Goal: Task Accomplishment & Management: Manage account settings

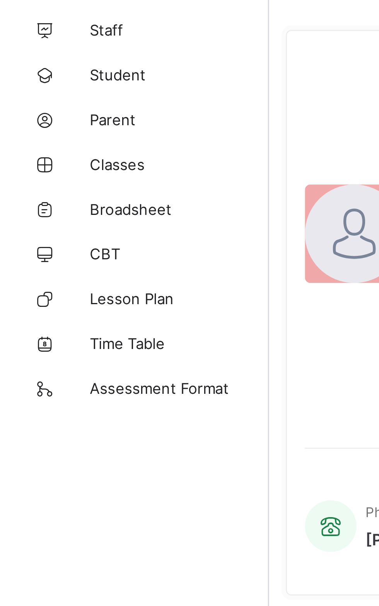
click at [40, 46] on span "Staff" at bounding box center [62, 46] width 62 height 6
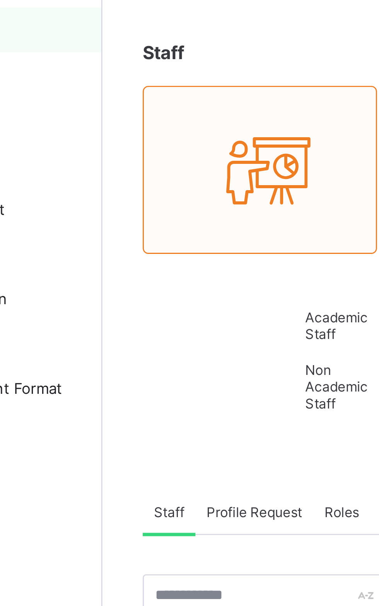
click at [111, 134] on div "Academic Staff Non Academic Staff" at bounding box center [147, 160] width 81 height 58
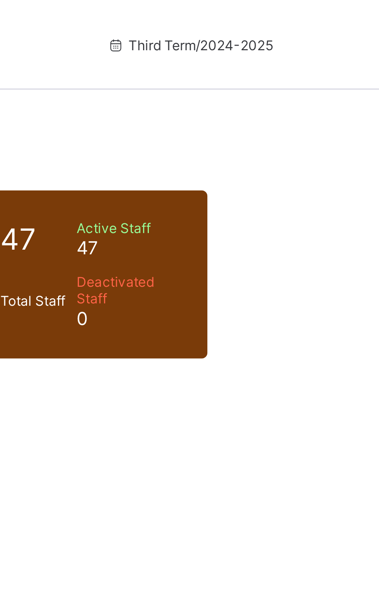
click at [289, 87] on div "16 Male 31 Female" at bounding box center [324, 95] width 81 height 58
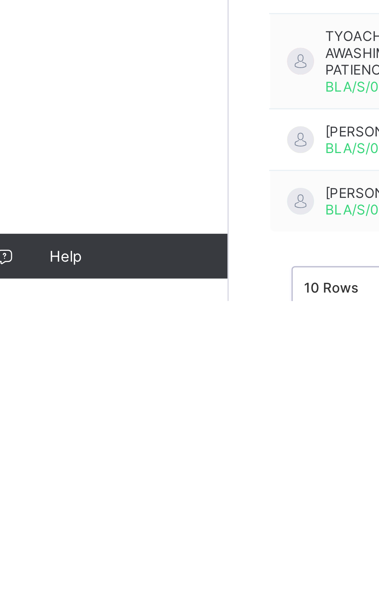
click at [79, 594] on span "Help" at bounding box center [61, 591] width 61 height 6
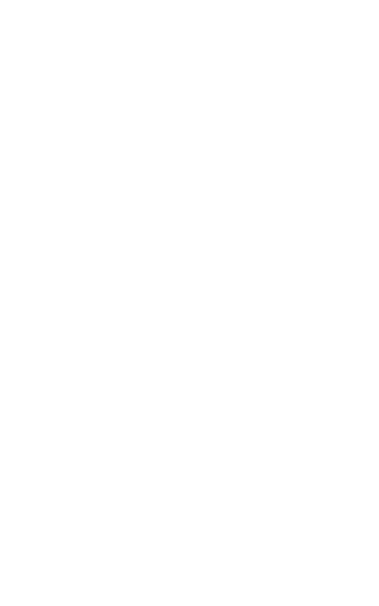
click at [0, 0] on div "Edit Staff" at bounding box center [0, 0] width 0 height 0
select select "**"
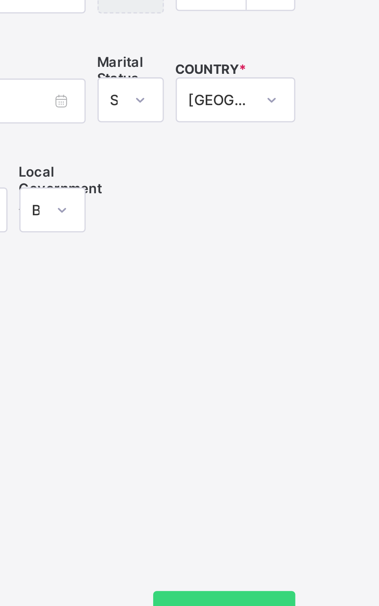
scroll to position [45, 0]
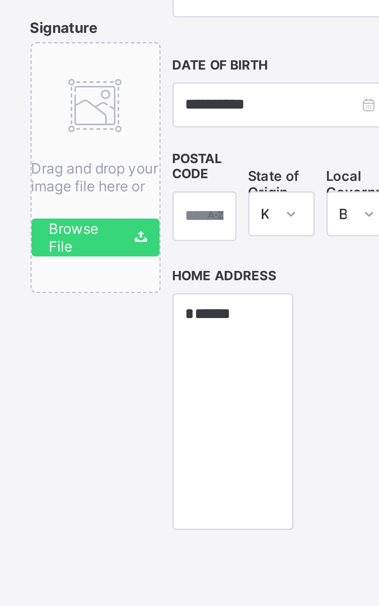
click at [171, 267] on span "Signature" at bounding box center [160, 264] width 22 height 6
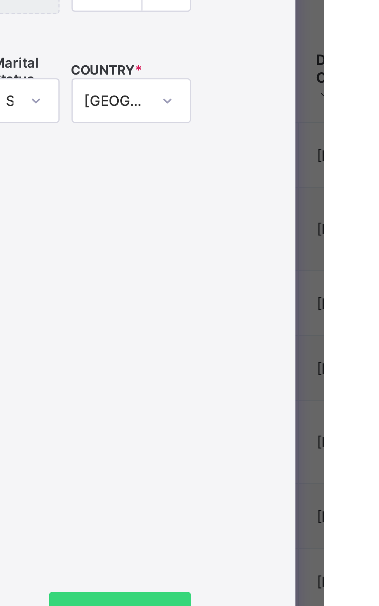
click at [293, 241] on label "Email Address" at bounding box center [282, 236] width 22 height 10
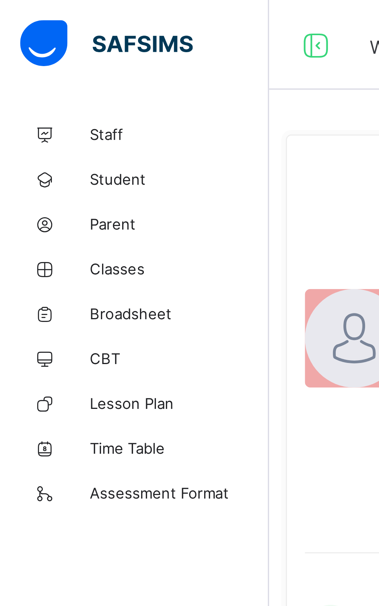
click at [30, 43] on link "Staff" at bounding box center [46, 46] width 93 height 15
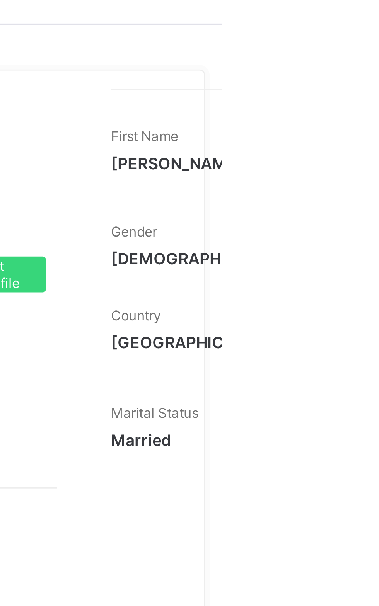
select select "**"
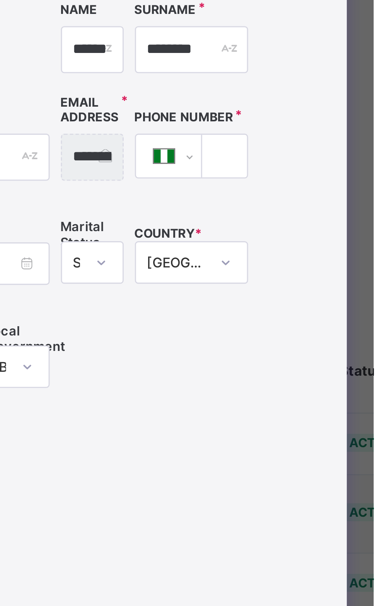
click at [336, 468] on span at bounding box center [326, 458] width 19 height 19
click at [317, 461] on span "Next" at bounding box center [306, 459] width 22 height 6
click at [358, 230] on div "**********" at bounding box center [253, 296] width 209 height 366
click at [379, 183] on div "**********" at bounding box center [189, 303] width 379 height 606
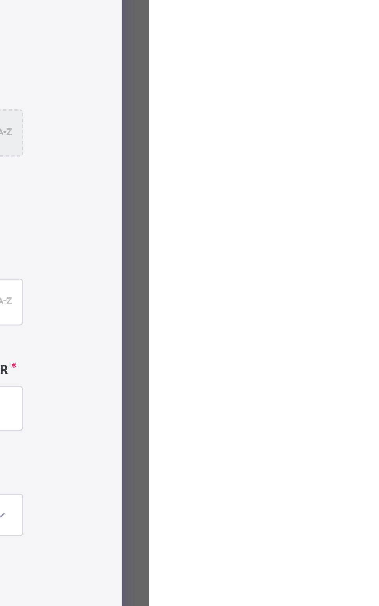
click at [362, 102] on div "×" at bounding box center [358, 95] width 7 height 13
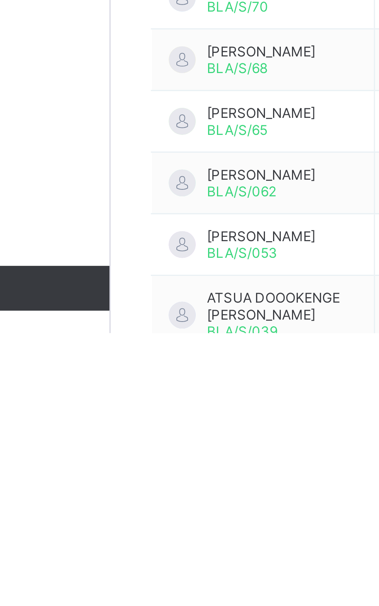
scroll to position [1, 0]
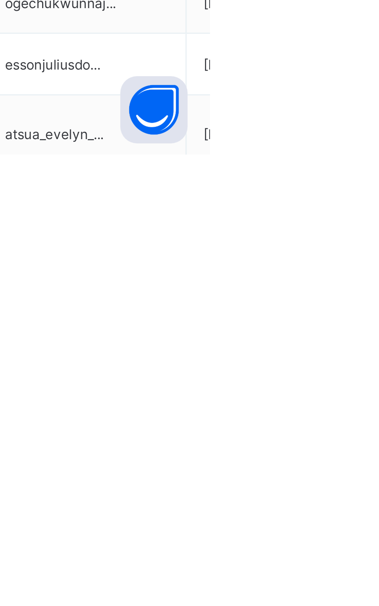
click at [0, 0] on ul "View Profile Edit Staff Reset Password Resend Activation Link Change Email Dele…" at bounding box center [0, 0] width 0 height 0
click at [0, 0] on div "View Profile" at bounding box center [0, 0] width 0 height 0
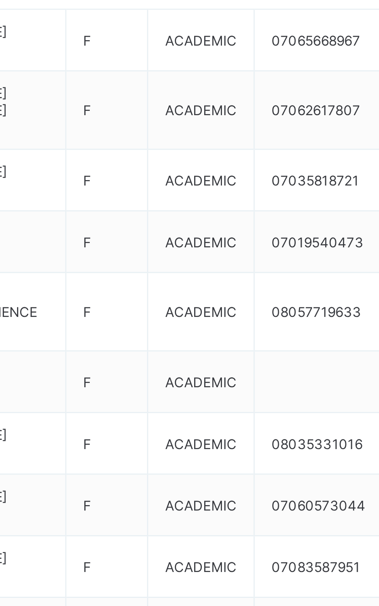
scroll to position [1, 0]
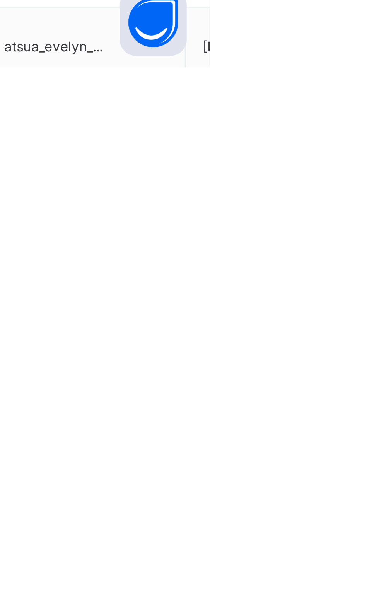
click at [0, 0] on ul "View Profile Edit Staff Reset Password Resend Activation Link Change Email Dele…" at bounding box center [0, 0] width 0 height 0
click at [0, 0] on div "Reset Password" at bounding box center [0, 0] width 0 height 0
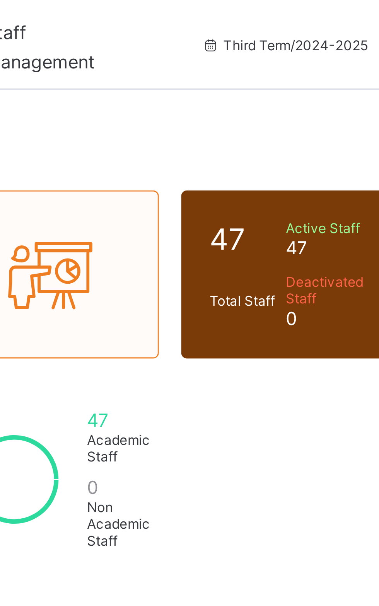
scroll to position [0, 0]
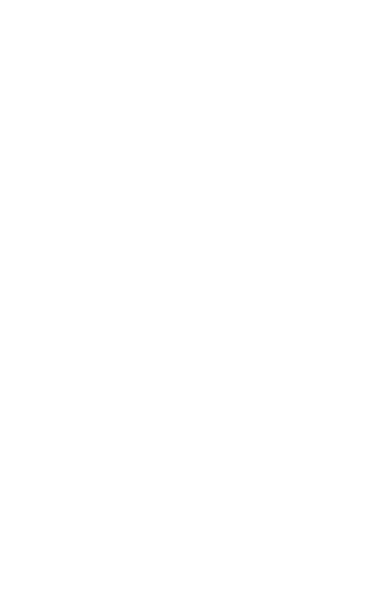
click at [0, 0] on div "Reset Password" at bounding box center [0, 0] width 0 height 0
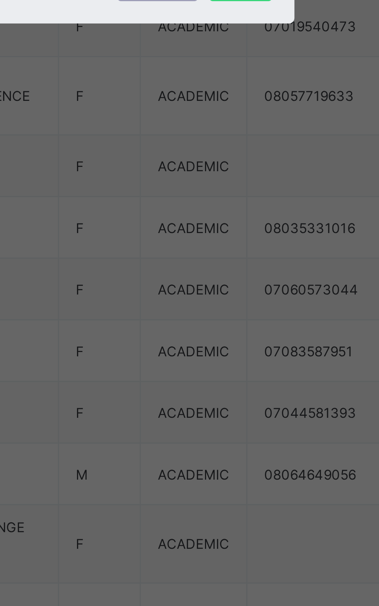
scroll to position [63, 0]
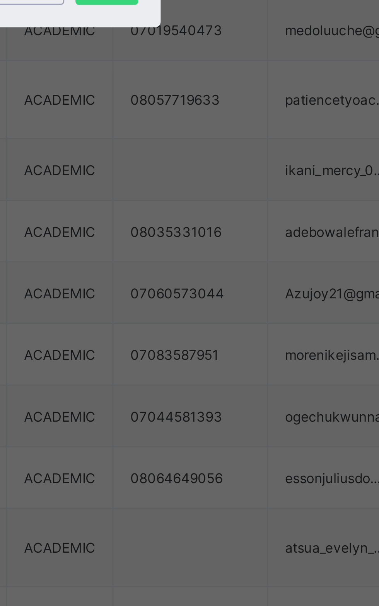
click at [258, 349] on div "Next" at bounding box center [247, 343] width 22 height 12
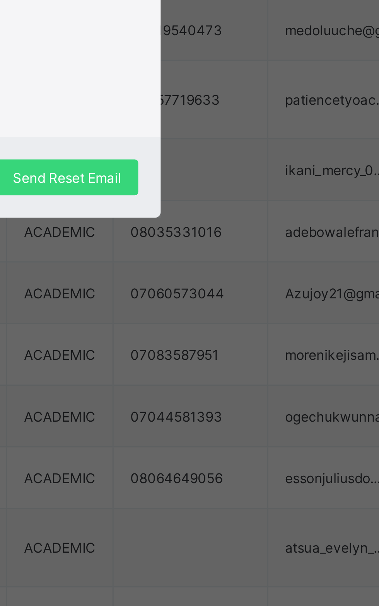
click at [254, 379] on div at bounding box center [189, 349] width 128 height 62
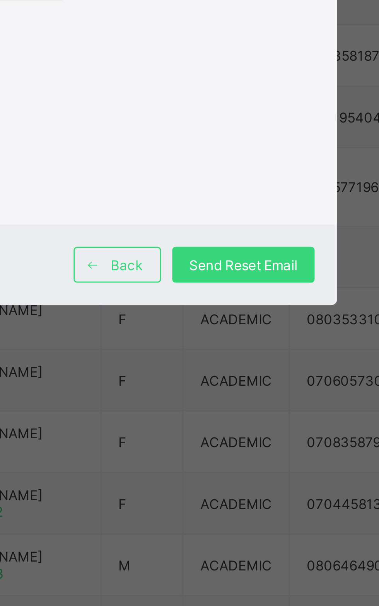
scroll to position [59, 0]
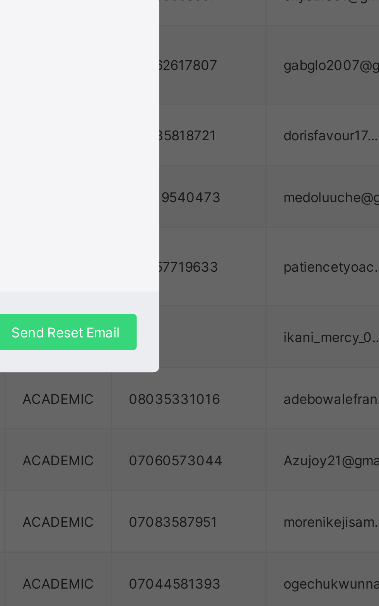
click at [254, 318] on div "Reset Link An email link will be sent to the user's mail" at bounding box center [189, 275] width 128 height 86
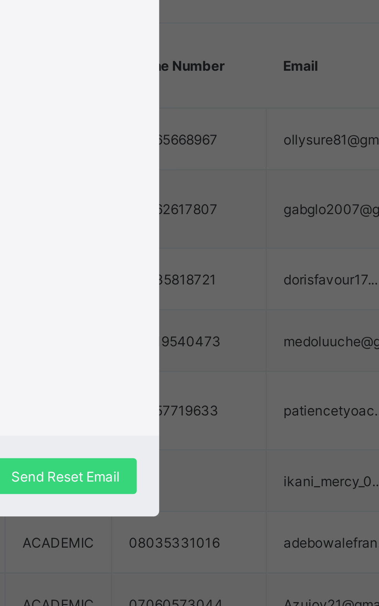
click at [258, 205] on div "×" at bounding box center [253, 197] width 7 height 13
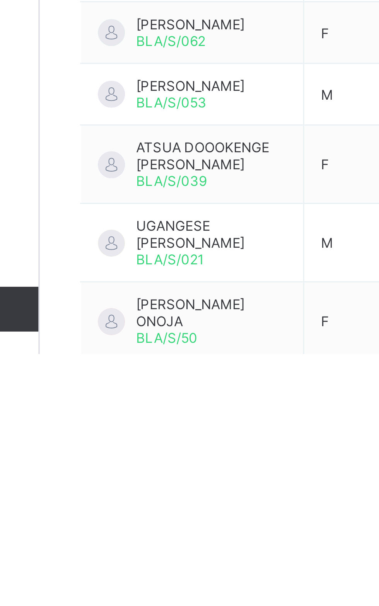
click at [123, 606] on td "JOY OJOCHEGBE ONOJA BLA/S/50" at bounding box center [145, 595] width 77 height 27
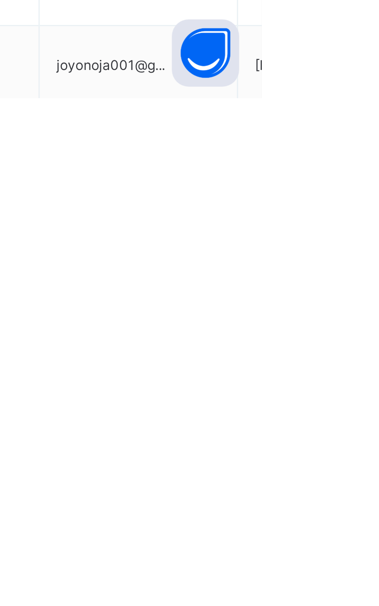
click at [0, 0] on div "Change Email" at bounding box center [0, 0] width 0 height 0
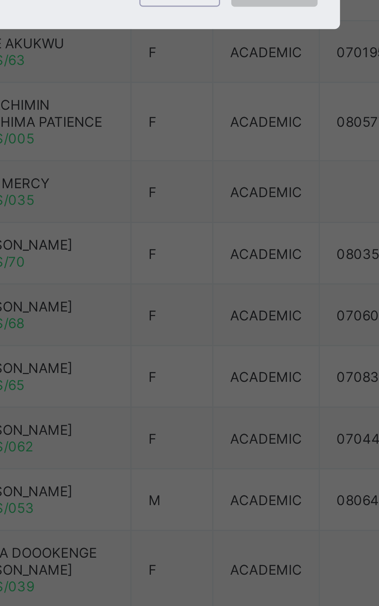
click at [199, 315] on input "text" at bounding box center [189, 307] width 109 height 15
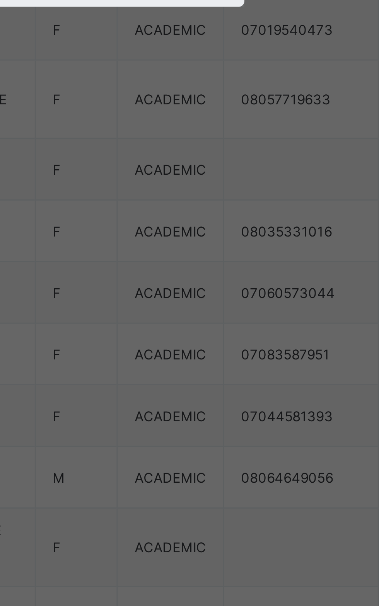
click at [213, 315] on input "**********" at bounding box center [189, 307] width 109 height 15
type input "**********"
click at [242, 343] on span "Proceed" at bounding box center [233, 341] width 18 height 6
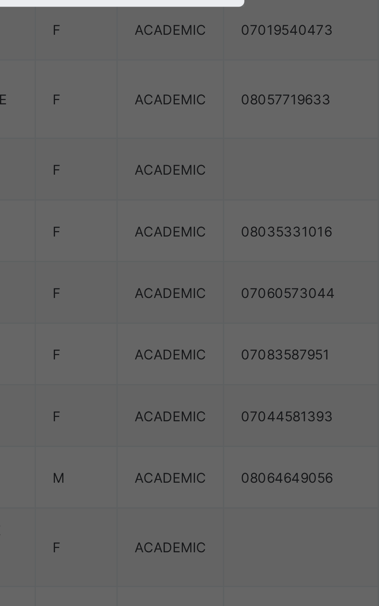
click at [248, 347] on div "Proceed" at bounding box center [234, 340] width 30 height 12
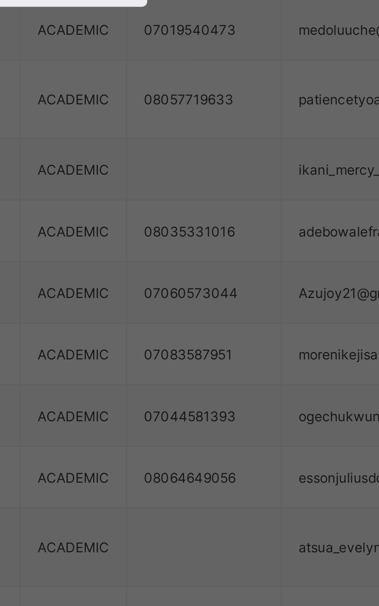
click at [248, 347] on div "Proceed" at bounding box center [234, 340] width 30 height 12
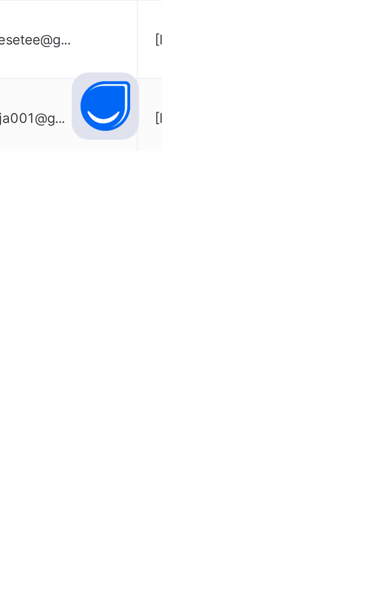
click at [0, 0] on div "Reset Password" at bounding box center [0, 0] width 0 height 0
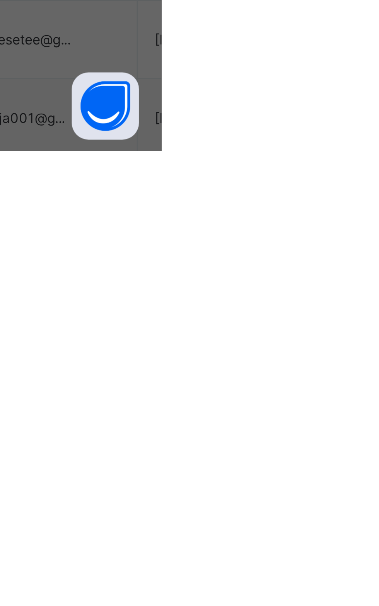
click at [379, 606] on div "× Reset Password This action will reset the password of this user, are you sure…" at bounding box center [189, 303] width 379 height 606
click at [367, 606] on div "× Reset Password This action will reset the password of this user, are you sure…" at bounding box center [189, 303] width 379 height 606
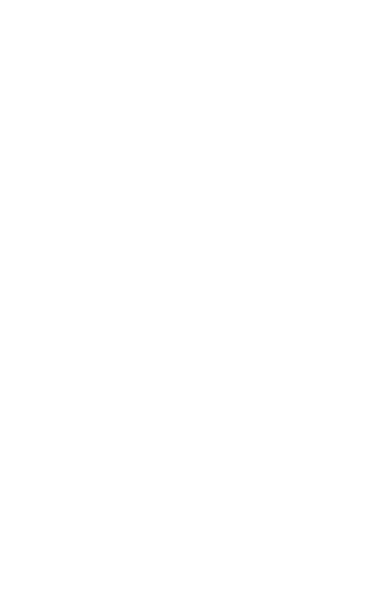
click at [379, 606] on div "× Reset Password This action will reset the password of this user, are you sure…" at bounding box center [189, 303] width 379 height 606
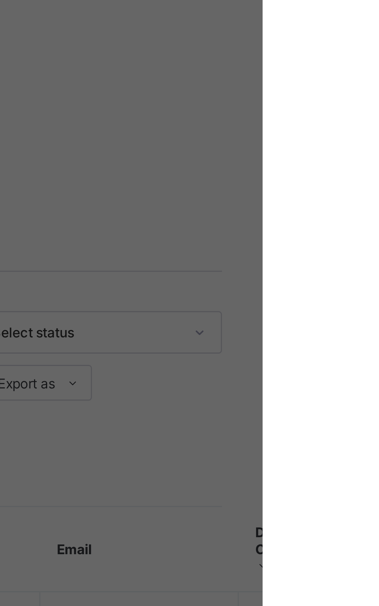
scroll to position [122, 0]
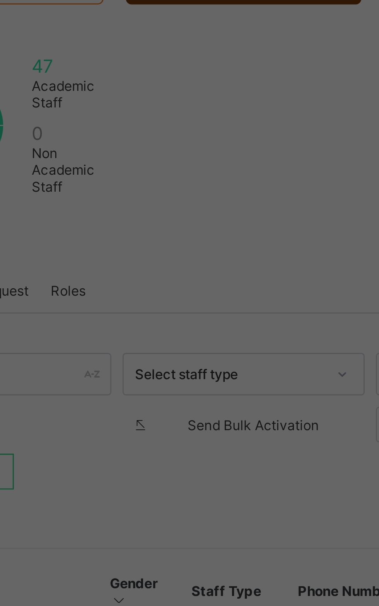
click at [193, 61] on div "× Reset Password This action will reset the password of this user, are you sure…" at bounding box center [189, 303] width 379 height 606
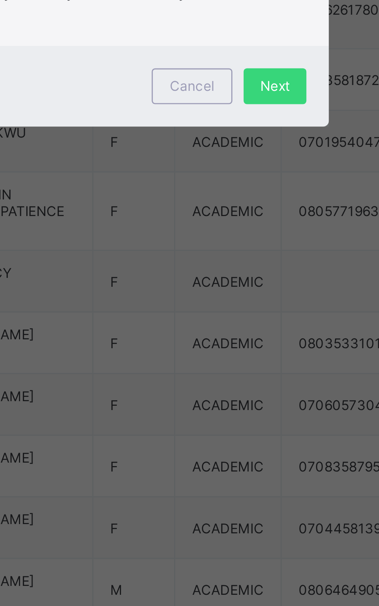
scroll to position [59, 0]
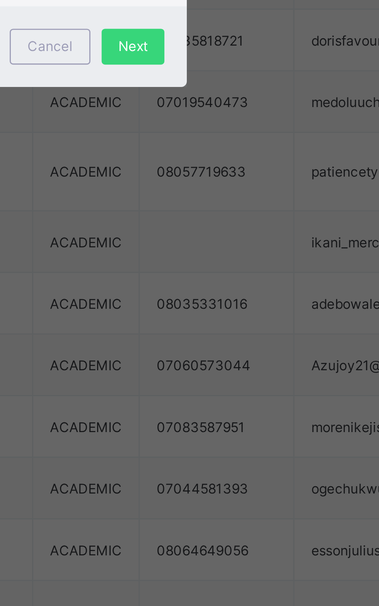
click at [258, 349] on div "Next" at bounding box center [247, 343] width 22 height 12
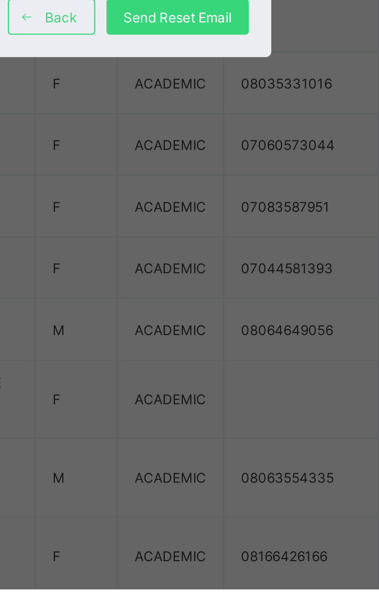
click at [258, 415] on div "Send Reset Email" at bounding box center [232, 409] width 49 height 12
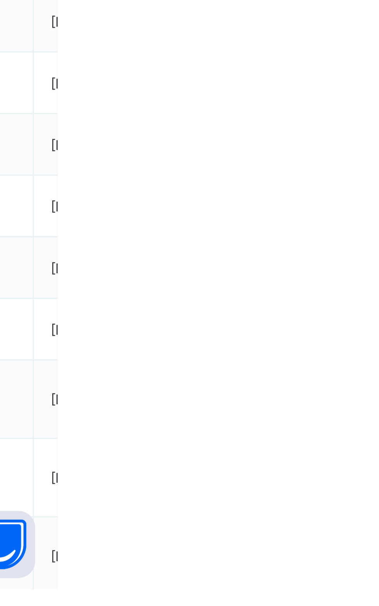
click at [0, 0] on ul "View Profile Edit Staff Reset Password Resend Activation Link Change Email Dele…" at bounding box center [0, 0] width 0 height 0
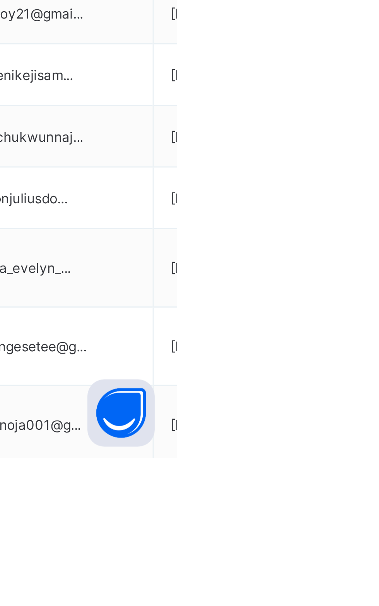
click at [0, 0] on div "Reset Password" at bounding box center [0, 0] width 0 height 0
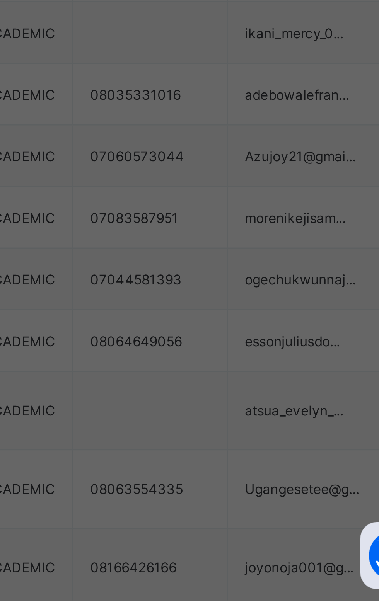
click at [303, 474] on div "× Reset Password This action will reset the password of this user, are you sure…" at bounding box center [189, 303] width 379 height 606
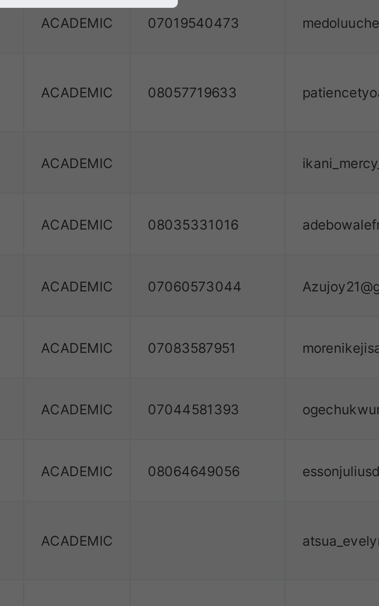
click at [258, 349] on div "Next" at bounding box center [247, 343] width 22 height 12
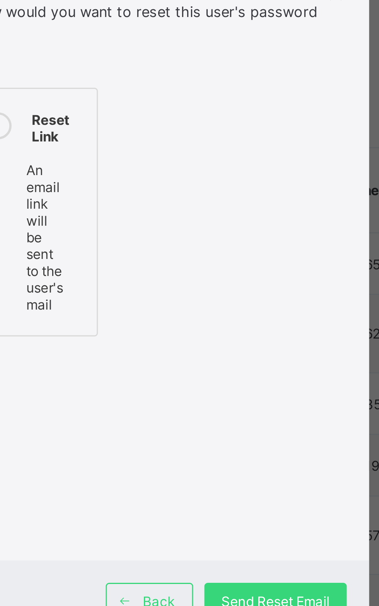
click at [268, 236] on div "× Reset Password How would you want to reset this user's password Reset Link An…" at bounding box center [189, 303] width 379 height 606
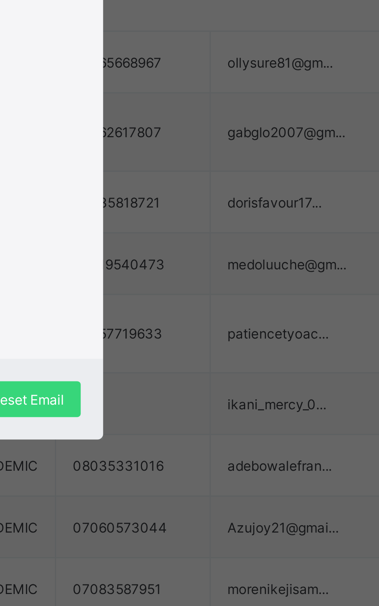
click at [258, 205] on div "×" at bounding box center [253, 197] width 7 height 13
click at [310, 287] on td "ollysure81@gm..." at bounding box center [336, 292] width 68 height 21
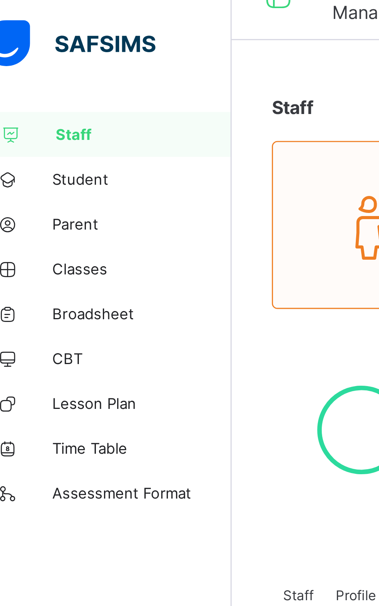
scroll to position [0, 0]
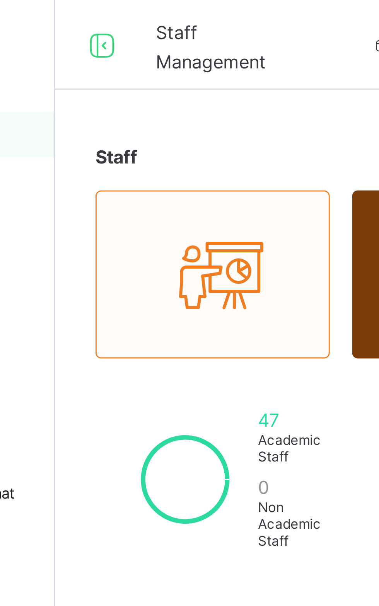
click at [107, 14] on icon at bounding box center [108, 15] width 13 height 11
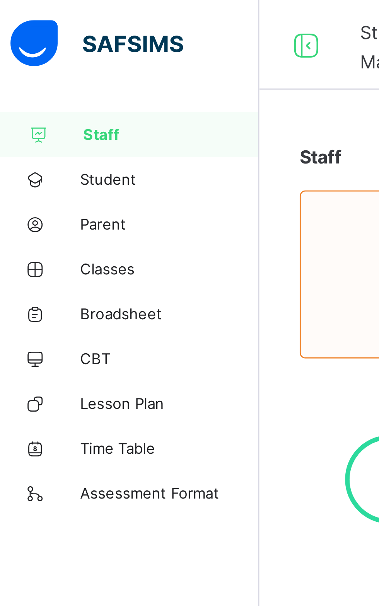
click at [56, 168] on span "Assessment Format" at bounding box center [62, 170] width 62 height 6
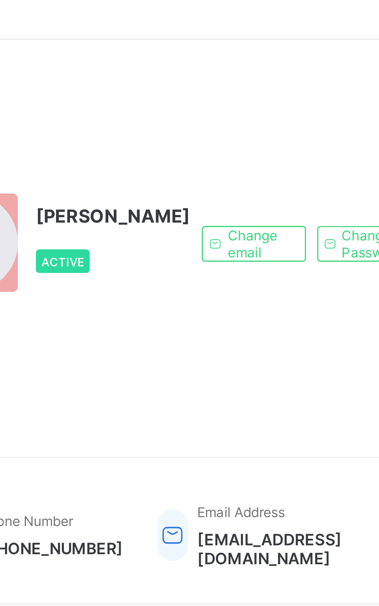
click at [157, 171] on div "[PERSON_NAME] Active" at bounding box center [152, 117] width 94 height 128
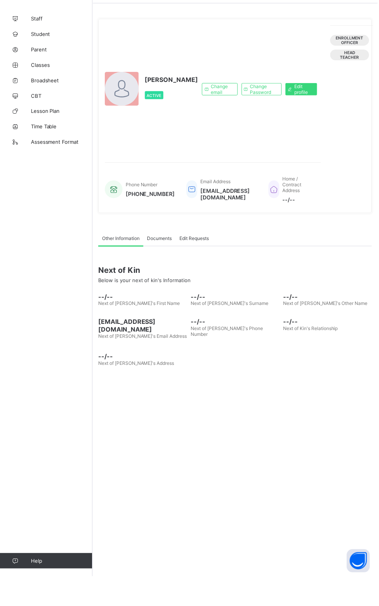
click at [92, 555] on div "Staff Student Parent Classes Broadsheet CBT Lesson Plan Time Table Assessment F…" at bounding box center [46, 318] width 93 height 575
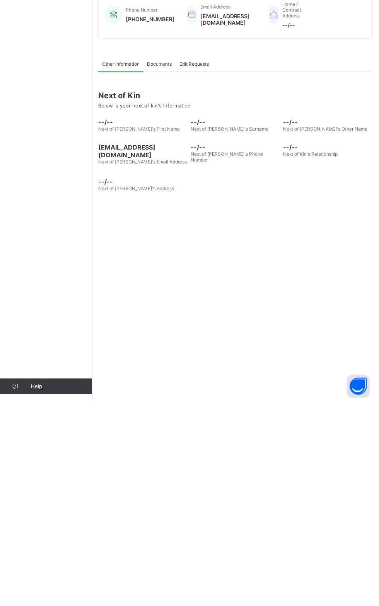
click at [36, 542] on div "Staff Student Parent Classes Broadsheet CBT Lesson Plan Time Table Assessment F…" at bounding box center [46, 318] width 93 height 575
click at [188, 275] on div "Edit Requests" at bounding box center [194, 266] width 37 height 15
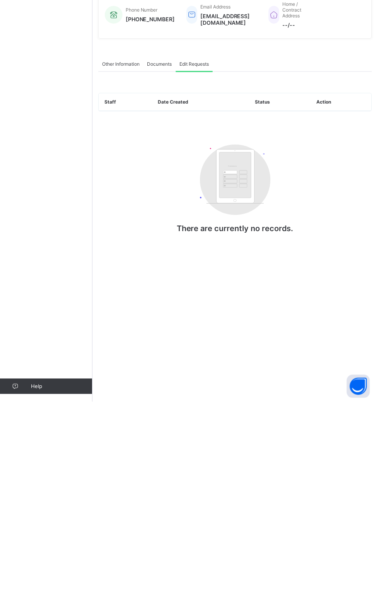
click at [43, 599] on link "Help" at bounding box center [46, 590] width 92 height 15
click at [41, 594] on span "Help" at bounding box center [61, 591] width 61 height 6
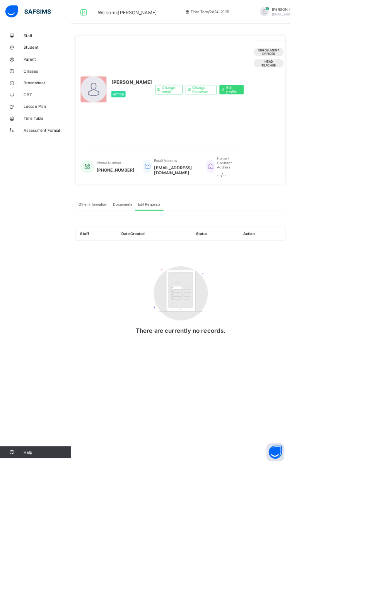
click at [203, 159] on div "Change email Change Password Edit profile" at bounding box center [261, 117] width 116 height 128
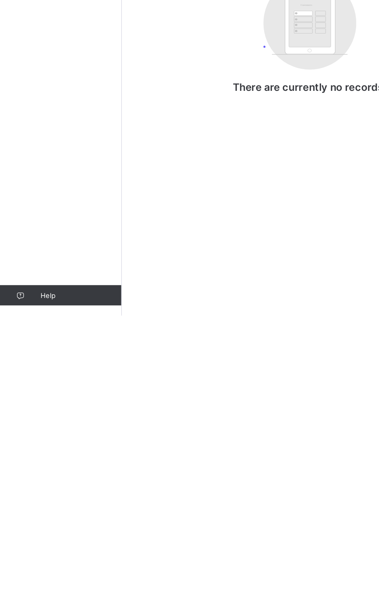
click at [38, 594] on span "Help" at bounding box center [61, 591] width 61 height 6
click at [65, 594] on span "Help" at bounding box center [61, 591] width 61 height 6
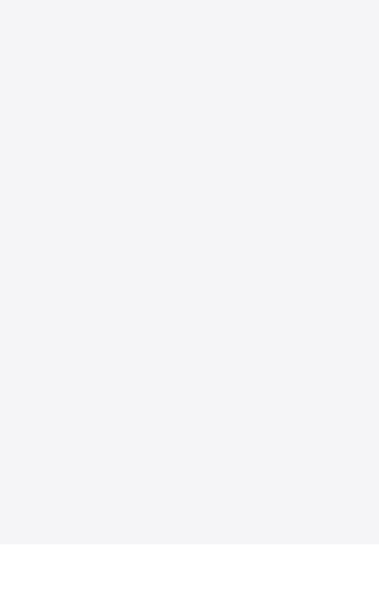
click at [197, 253] on div at bounding box center [189, 303] width 379 height 606
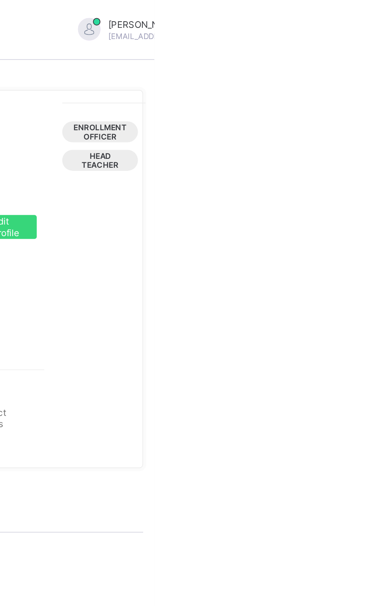
click at [365, 72] on span "Enrollment Officer" at bounding box center [350, 67] width 27 height 9
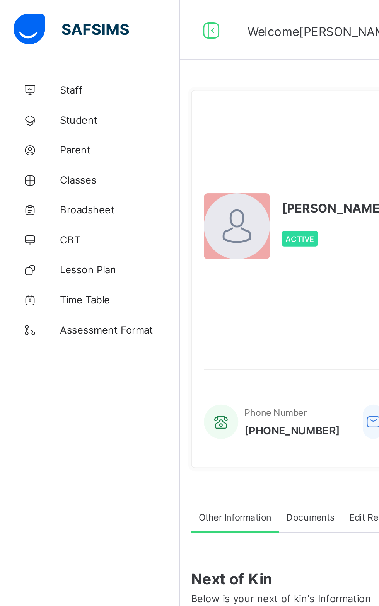
click at [134, 124] on div "[PERSON_NAME] Active" at bounding box center [152, 117] width 94 height 128
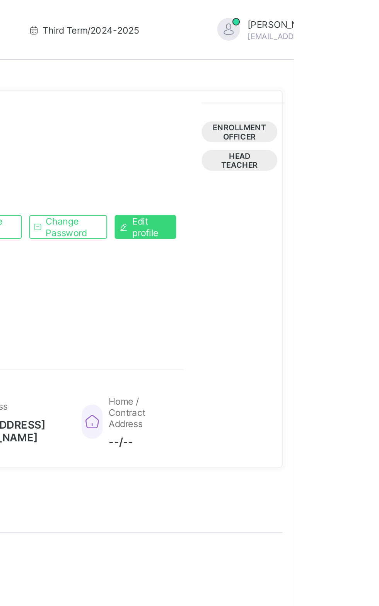
click at [322, 136] on div "[PERSON_NAME] Active Change email Change Password Edit profile" at bounding box center [213, 117] width 217 height 128
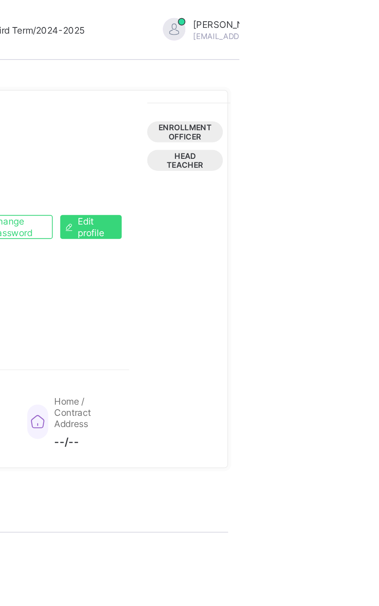
click at [379, 10] on div "[PERSON_NAME] [EMAIL_ADDRESS][DOMAIN_NAME]" at bounding box center [386, 15] width 108 height 13
click at [374, 127] on div "Enrollment Officer Head Teacher" at bounding box center [352, 117] width 43 height 128
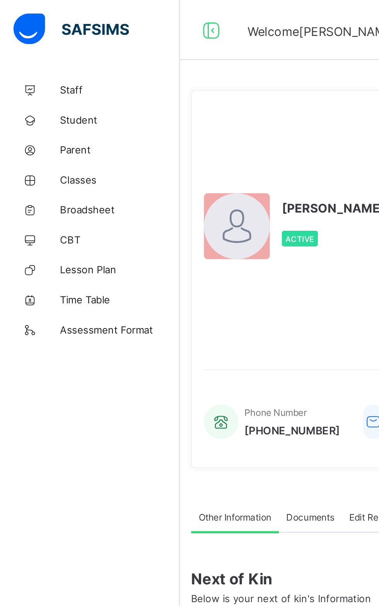
click at [46, 92] on span "Classes" at bounding box center [62, 93] width 62 height 6
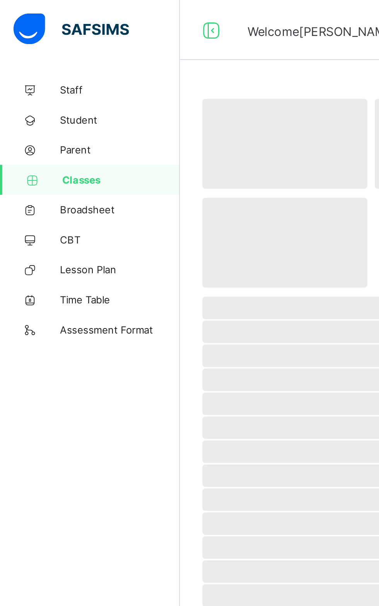
click at [44, 91] on span "Classes" at bounding box center [62, 93] width 61 height 6
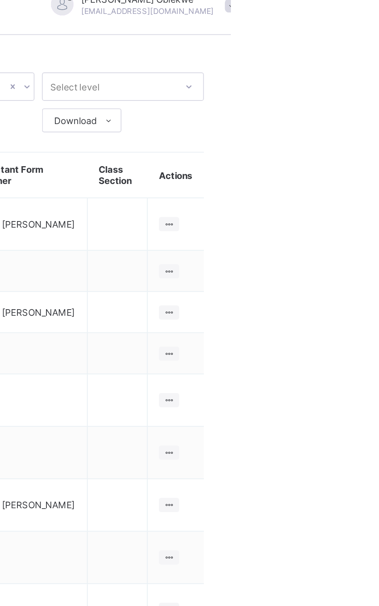
click at [346, 125] on div at bounding box center [347, 128] width 10 height 7
click at [0, 0] on div "View Class" at bounding box center [0, 0] width 0 height 0
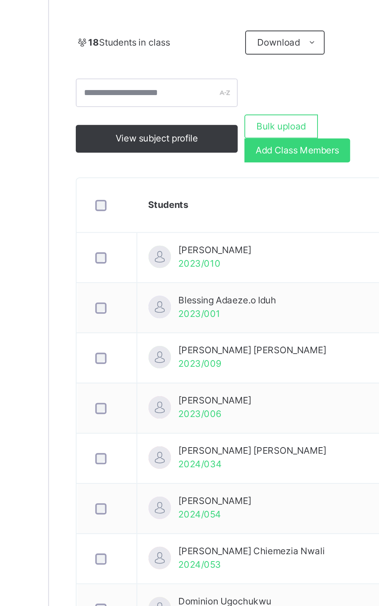
click at [112, 328] on td at bounding box center [123, 317] width 31 height 26
click at [112, 329] on td at bounding box center [123, 317] width 31 height 26
click at [114, 364] on div at bounding box center [122, 368] width 19 height 16
click at [116, 388] on div at bounding box center [122, 394] width 19 height 16
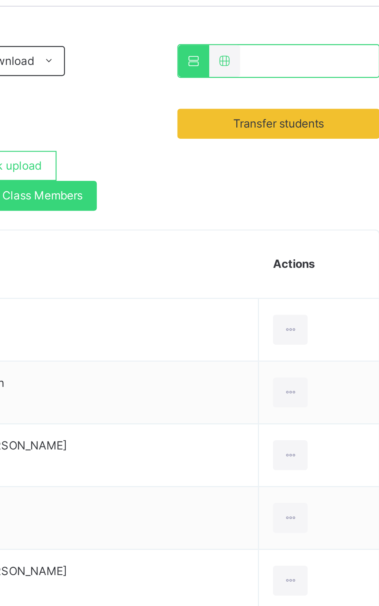
click at [0, 0] on ul "View Profile Remove from Class Transfer Student" at bounding box center [0, 0] width 0 height 0
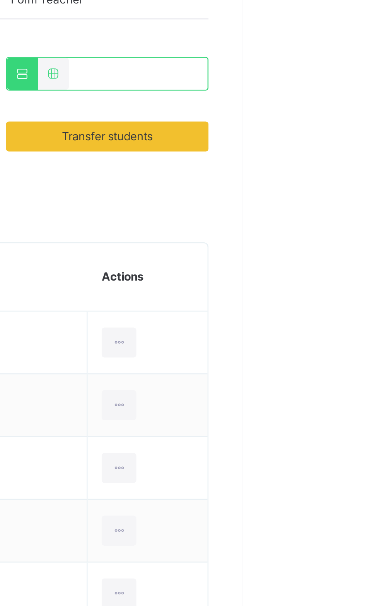
click at [0, 0] on div "Transfer Student" at bounding box center [0, 0] width 0 height 0
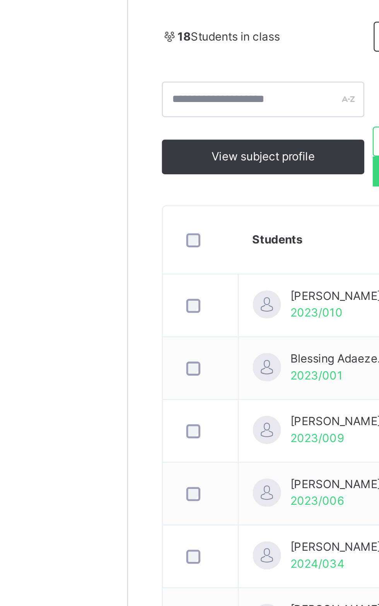
click at [106, 287] on div "Back / PNUR GOLD PNUR GOLD PRE-NURSERY Third Term [DATE]-[DATE] Class Members S…" at bounding box center [236, 426] width 286 height 774
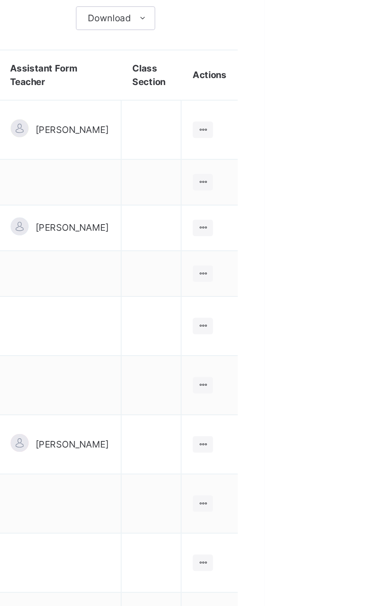
click at [333, 196] on td at bounding box center [320, 207] width 31 height 24
click at [333, 197] on td at bounding box center [320, 207] width 31 height 24
click at [347, 204] on icon at bounding box center [347, 207] width 7 height 6
click at [0, 0] on ul "View Class Assign form Teacher" at bounding box center [0, 0] width 0 height 0
click at [0, 0] on div "View Class" at bounding box center [0, 0] width 0 height 0
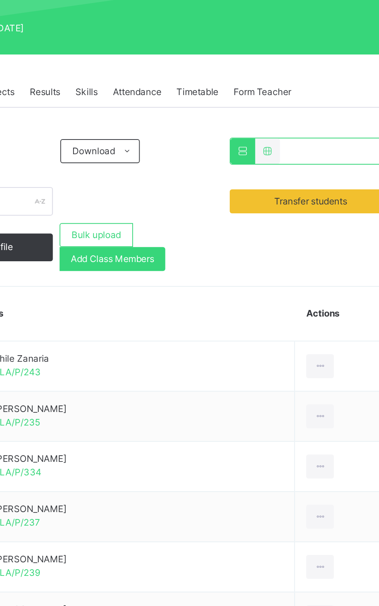
click at [321, 311] on div at bounding box center [328, 317] width 14 height 12
click at [0, 0] on div "Transfer Student" at bounding box center [0, 0] width 0 height 0
click at [0, 0] on icon at bounding box center [0, 0] width 0 height 0
click at [0, 0] on div "Transfer Student" at bounding box center [0, 0] width 0 height 0
click at [283, 369] on td "[PERSON_NAME] BLA/P/334" at bounding box center [226, 369] width 177 height 26
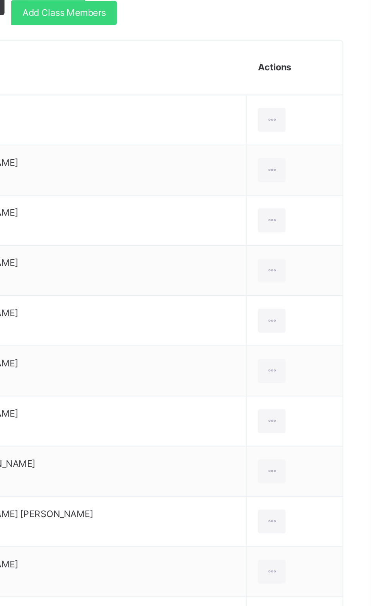
click at [109, 290] on th at bounding box center [123, 290] width 31 height 28
click at [108, 313] on td at bounding box center [123, 317] width 31 height 26
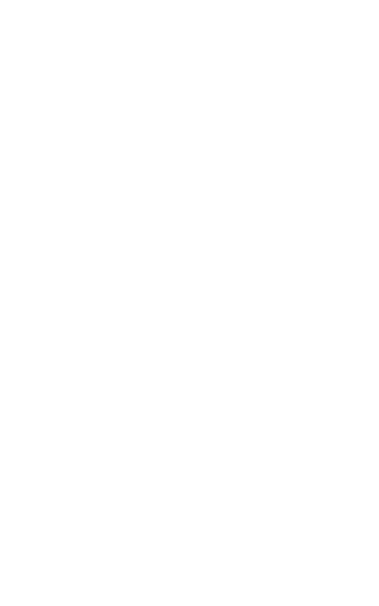
click at [109, 287] on th at bounding box center [123, 290] width 31 height 28
click at [111, 289] on th at bounding box center [123, 290] width 31 height 28
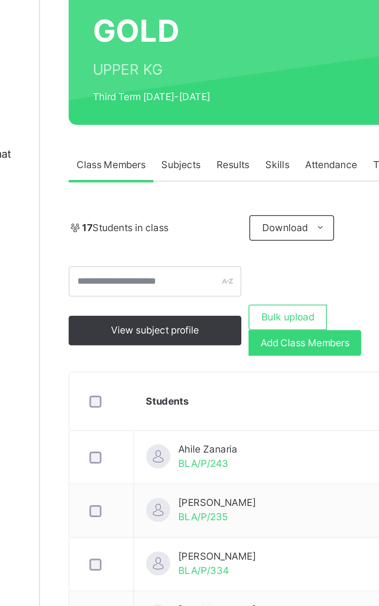
click at [196, 263] on div "Add Class Members" at bounding box center [221, 261] width 55 height 12
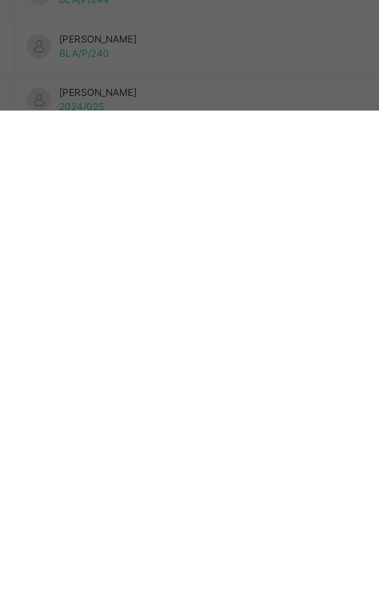
click at [379, 168] on html "Class Arm Details Third Term / [DATE]-[DATE] [PERSON_NAME] [EMAIL_ADDRESS][DOMA…" at bounding box center [189, 393] width 379 height 787
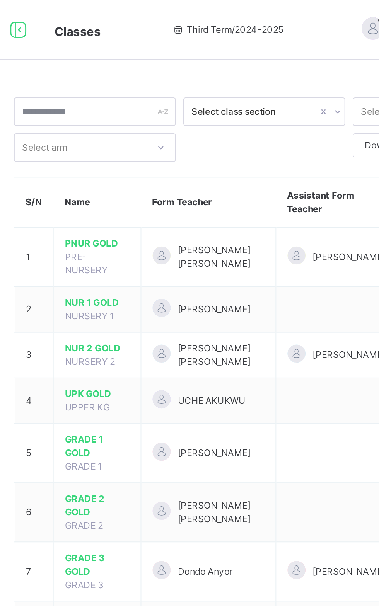
click at [119, 15] on div at bounding box center [109, 15] width 25 height 12
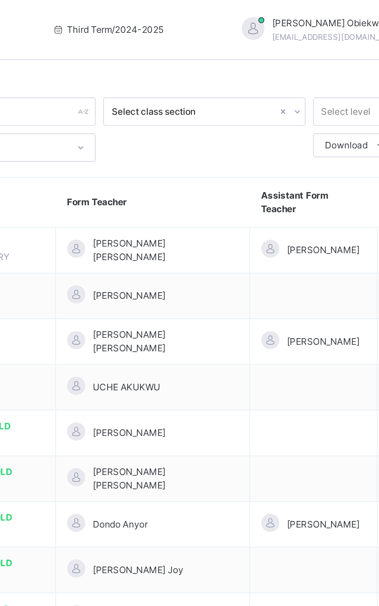
click at [168, 18] on span "Third Term / [DATE]-[DATE]" at bounding box center [155, 15] width 58 height 7
click at [137, 15] on span "Third Term / [DATE]-[DATE]" at bounding box center [155, 15] width 58 height 7
click at [138, 17] on span "Third Term / [DATE]-[DATE]" at bounding box center [155, 15] width 58 height 7
click at [189, 123] on td "[PERSON_NAME] [PERSON_NAME]" at bounding box center [178, 130] width 100 height 24
